Goal: Find specific page/section: Find specific page/section

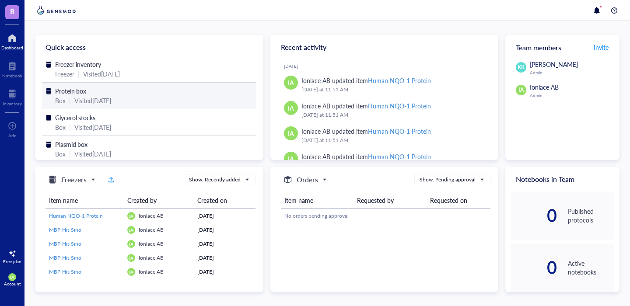
click at [111, 98] on div "Visited [DATE]" at bounding box center [92, 101] width 37 height 10
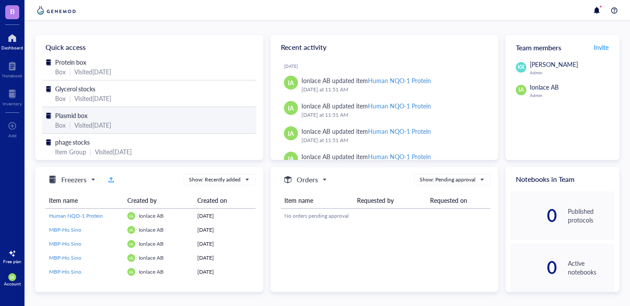
click at [212, 119] on div "Plasmid box" at bounding box center [149, 116] width 188 height 10
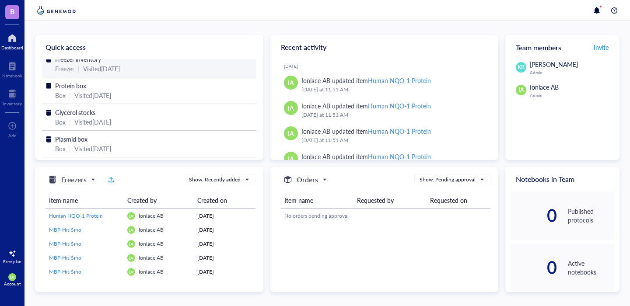
click at [152, 76] on div "Freezer inventory Freezer | Visited [DATE]" at bounding box center [149, 65] width 214 height 23
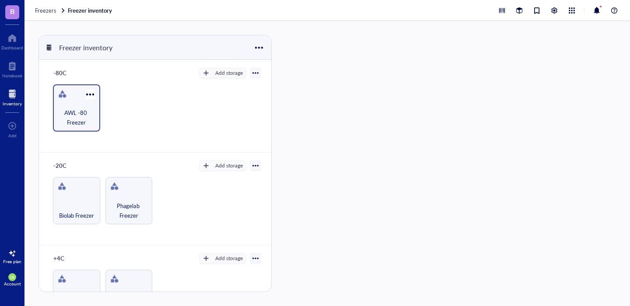
click at [91, 121] on span "AWL -80 Freezer" at bounding box center [76, 117] width 39 height 19
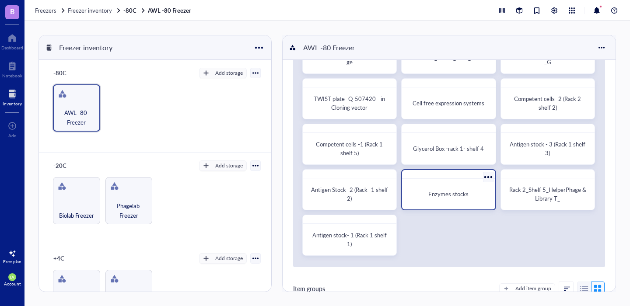
scroll to position [76, 0]
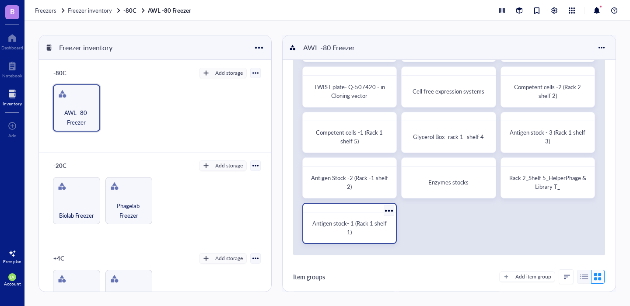
click at [351, 218] on div "Antigen stock- 1 (Rack 1 shelf 1)" at bounding box center [350, 228] width 86 height 24
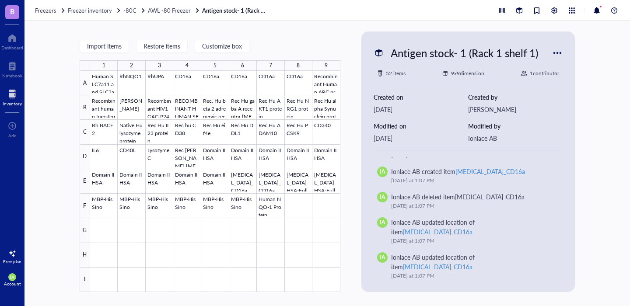
scroll to position [423, 0]
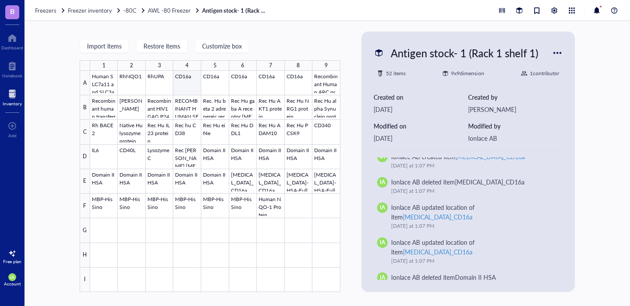
click at [192, 78] on div at bounding box center [215, 182] width 250 height 222
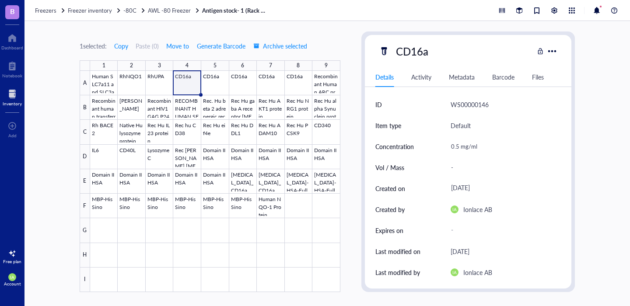
scroll to position [4, 0]
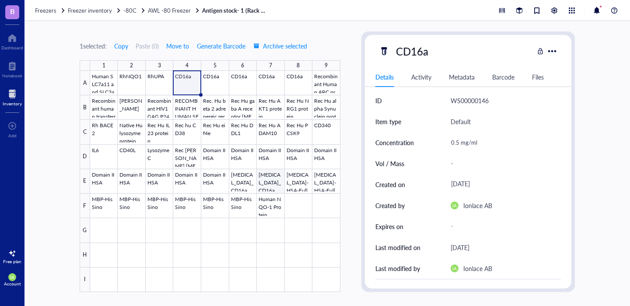
click at [272, 179] on div at bounding box center [215, 182] width 250 height 222
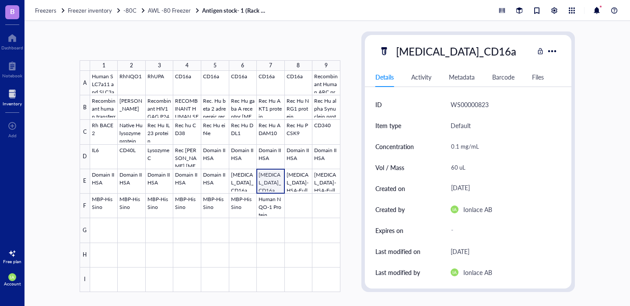
click at [276, 178] on div at bounding box center [215, 182] width 250 height 222
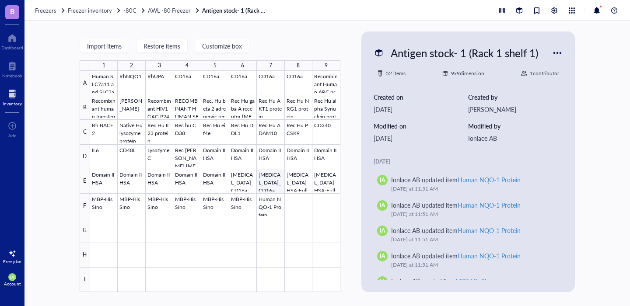
click at [274, 184] on div at bounding box center [215, 182] width 250 height 222
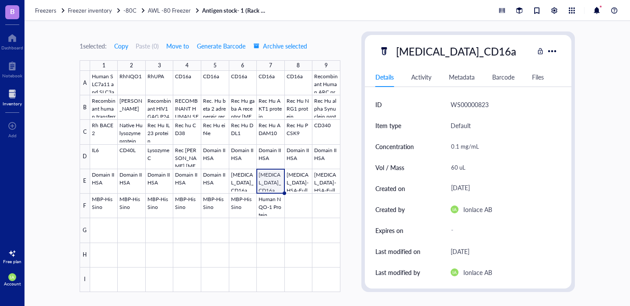
scroll to position [191, 0]
